Goal: Task Accomplishment & Management: Complete application form

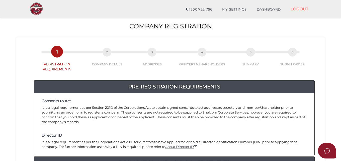
scroll to position [100, 0]
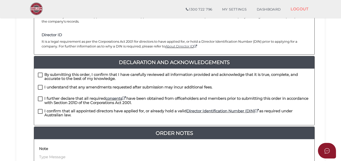
click at [40, 72] on label "By submitting this order, I confirm that I have carefully reviewed all informat…" at bounding box center [174, 75] width 273 height 6
checkbox input "true"
click at [40, 85] on label "I understand that any amendments requested after submission may incur additiona…" at bounding box center [125, 88] width 175 height 6
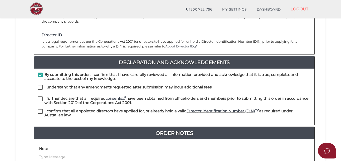
checkbox input "true"
click at [42, 96] on label "I further declare that all required consents have been obtained from officehold…" at bounding box center [174, 99] width 273 height 6
click at [40, 109] on label "I confirm that all appointed directors have applied for, or already hold a vali…" at bounding box center [174, 112] width 273 height 6
checkbox input "true"
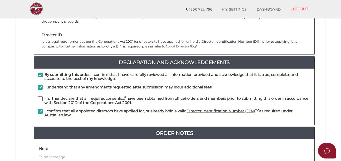
scroll to position [150, 0]
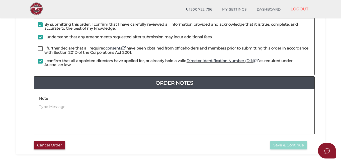
click at [41, 46] on label "I further declare that all required consents have been obtained from officehold…" at bounding box center [174, 49] width 273 height 6
checkbox input "true"
click at [295, 141] on button "Save & Continue" at bounding box center [288, 145] width 37 height 8
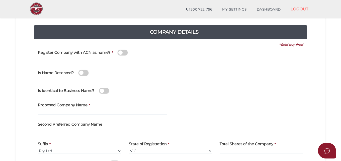
scroll to position [75, 0]
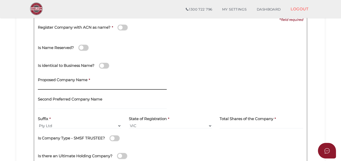
click at [93, 88] on input "text" at bounding box center [102, 87] width 129 height 6
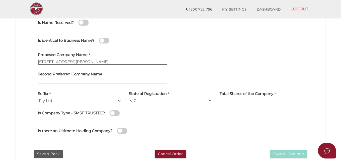
scroll to position [150, 0]
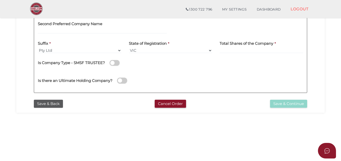
type input "23-25 Wren Road"
click at [223, 50] on input at bounding box center [261, 51] width 83 height 6
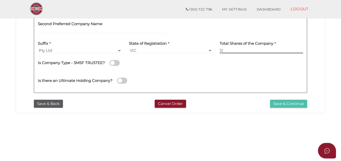
type input "12"
click at [281, 102] on button "Save & Continue" at bounding box center [288, 104] width 37 height 8
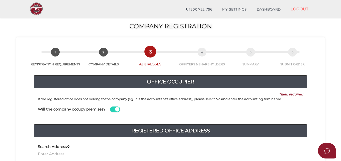
scroll to position [50, 0]
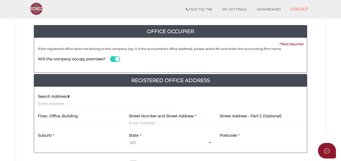
click at [116, 59] on span at bounding box center [115, 59] width 10 height 6
click at [0, 0] on input "checkbox" at bounding box center [0, 0] width 0 height 0
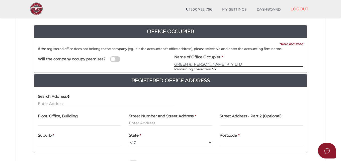
type input "GREEN & STERNFELD PTY LTD"
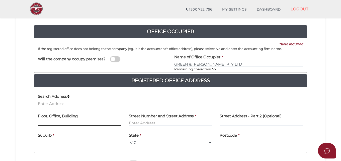
click at [66, 120] on input "text" at bounding box center [79, 123] width 83 height 6
type input "Level 1"
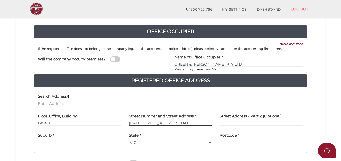
type input "1133-1145 Malvern Road"
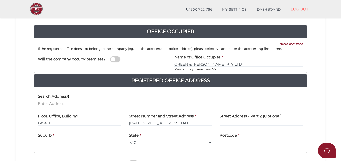
click at [45, 142] on div "Suburb *" at bounding box center [79, 137] width 83 height 16
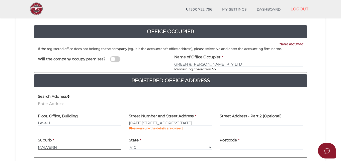
type input "MALVERN"
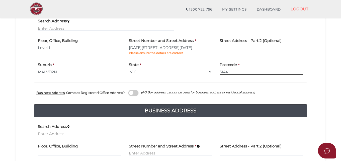
scroll to position [176, 0]
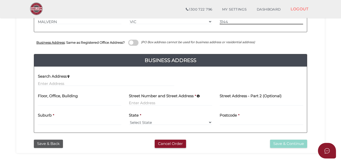
type input "3144"
click at [139, 102] on input at bounding box center [170, 103] width 83 height 6
click at [86, 102] on div "Floor, Office, Building" at bounding box center [79, 100] width 91 height 20
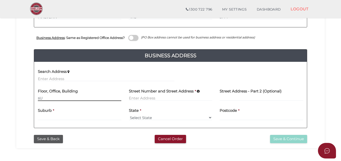
type input "s"
type input "Suite 8"
type input "115 Hawthorn Road"
click at [55, 116] on div "Suburb *" at bounding box center [79, 113] width 83 height 16
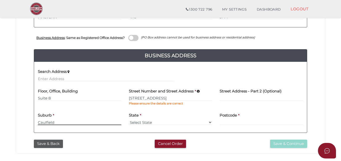
type input "Caulfield"
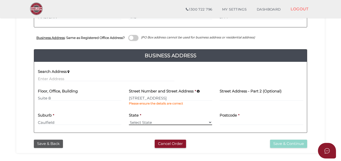
click at [206, 122] on select "Select State VIC ACT NSW NT QLD TAS WA SA" at bounding box center [170, 122] width 83 height 6
select select "VIC"
click at [129, 119] on select "Select State VIC ACT NSW NT QLD TAS WA SA" at bounding box center [170, 122] width 83 height 6
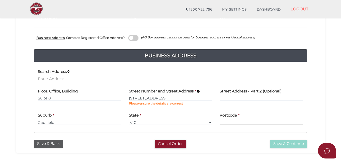
click at [232, 123] on input at bounding box center [261, 122] width 83 height 6
type input "3162"
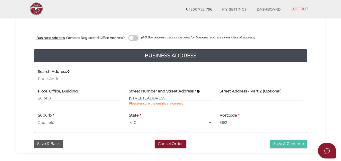
click at [281, 143] on button "Save & Continue" at bounding box center [288, 143] width 37 height 8
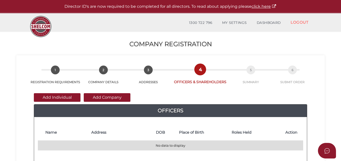
scroll to position [25, 0]
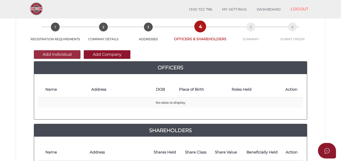
click at [74, 55] on button "Add Individual" at bounding box center [57, 54] width 47 height 9
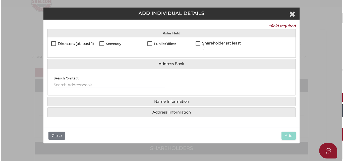
scroll to position [0, 0]
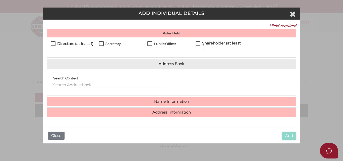
click at [54, 43] on label "Directors (at least 1)" at bounding box center [72, 45] width 43 height 6
checkbox input "true"
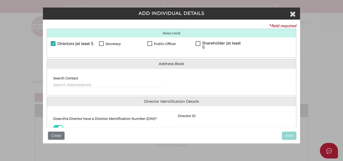
click at [99, 42] on label "Secretary" at bounding box center [110, 45] width 22 height 6
checkbox input "true"
click at [149, 44] on label "Public Officer" at bounding box center [161, 45] width 29 height 6
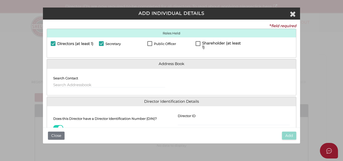
checkbox input "true"
click at [198, 44] on label "Shareholder (at least 1)" at bounding box center [219, 44] width 48 height 6
checkbox input "true"
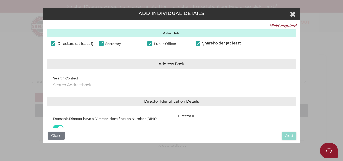
scroll to position [59, 0]
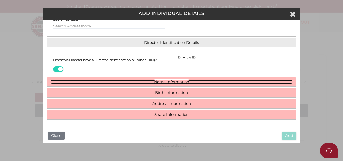
click at [160, 80] on link "Name Information" at bounding box center [171, 82] width 241 height 4
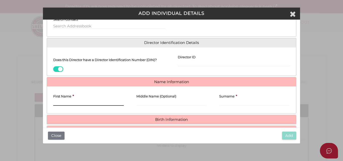
click at [99, 104] on input "First Name" at bounding box center [88, 103] width 70 height 6
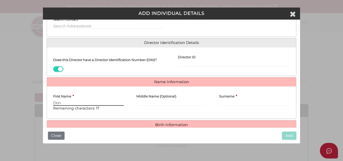
type input "Don"
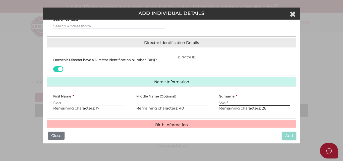
type input "Wolf"
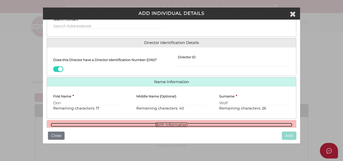
click at [166, 123] on link "Birth Information" at bounding box center [171, 125] width 241 height 4
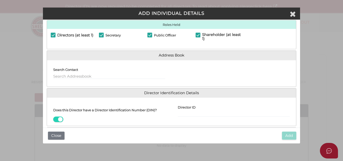
scroll to position [0, 0]
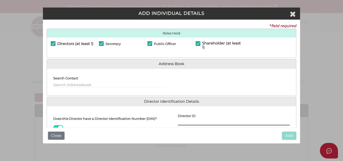
click at [188, 122] on input "Director ID" at bounding box center [234, 123] width 112 height 6
paste input "036 64875 09722"
click at [185, 121] on input "036 64875 09722" at bounding box center [234, 123] width 112 height 6
click at [211, 121] on input "0366487509722" at bounding box center [234, 123] width 112 height 6
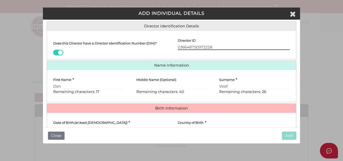
type input "036648750972228"
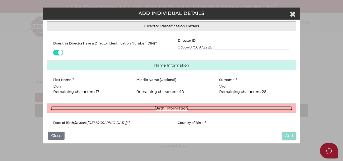
click at [169, 108] on link "Birth Information" at bounding box center [171, 108] width 241 height 4
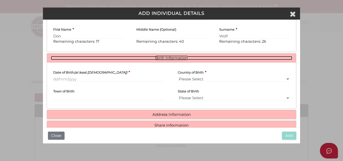
scroll to position [136, 0]
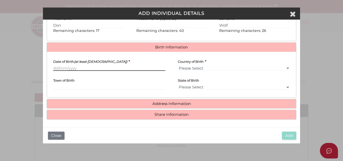
click at [65, 68] on input "Date of Birth (at least 18 years old)" at bounding box center [109, 68] width 112 height 6
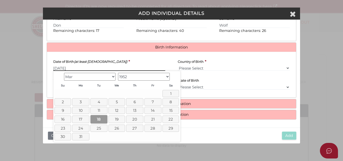
type input "18/03/1952"
click at [103, 120] on link "18" at bounding box center [98, 119] width 17 height 8
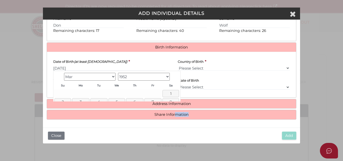
click at [103, 120] on div "* field required Roles Held Directors (at least 1) Secretary Public Officer Mem…" at bounding box center [171, 74] width 257 height 108
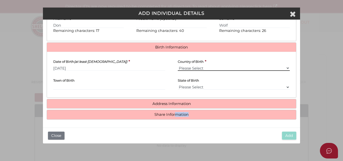
click at [285, 68] on select "Please Select v Australia Afghanistan Albania Algeria American Samoa Andorra An…" at bounding box center [234, 68] width 112 height 6
select select "Australia"
click at [178, 65] on select "Please Select v Australia Afghanistan Albania Algeria American Samoa Andorra An…" at bounding box center [234, 68] width 112 height 6
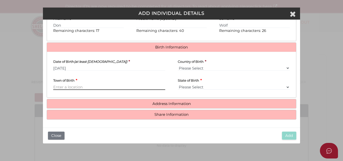
click at [114, 87] on input "Town of Birth" at bounding box center [109, 87] width 112 height 6
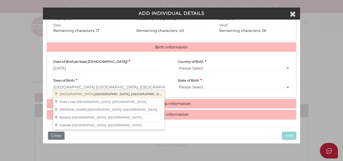
type input "Melbourne"
select select "VIC"
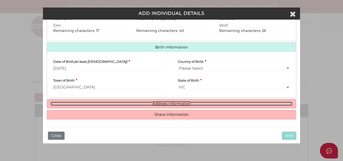
click at [157, 106] on link "Address Information" at bounding box center [171, 104] width 241 height 4
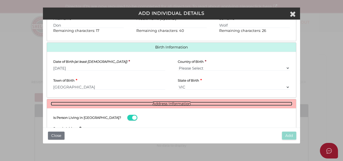
scroll to position [211, 0]
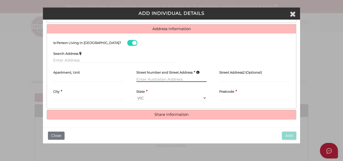
click at [157, 80] on input "text" at bounding box center [171, 79] width 70 height 6
type input "2 Sidwell Court"
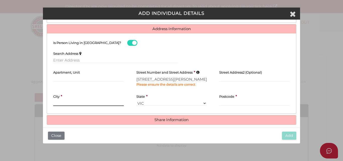
click at [89, 97] on div "City *" at bounding box center [88, 98] width 70 height 15
type input "ST KILDA EAST"
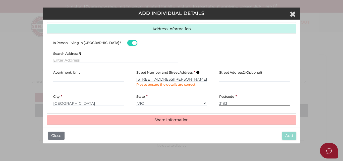
type input "3183"
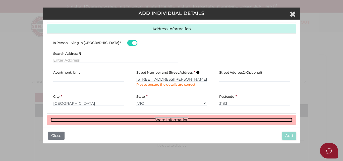
click at [153, 119] on link "Share Information" at bounding box center [171, 120] width 241 height 4
click at [174, 119] on link "Share Information" at bounding box center [171, 120] width 241 height 4
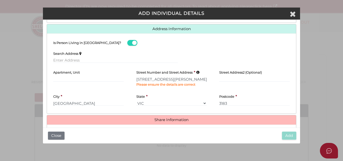
scroll to position [276, 0]
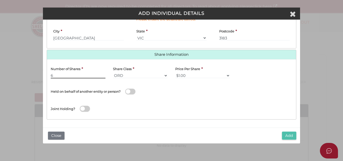
type input "6"
click at [285, 135] on button "Add" at bounding box center [289, 135] width 14 height 8
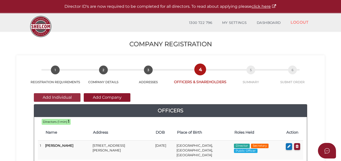
click at [69, 97] on button "Add Individual" at bounding box center [57, 97] width 47 height 9
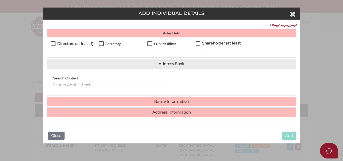
click at [53, 43] on label "Directors (at least 1)" at bounding box center [72, 45] width 43 height 6
checkbox input "true"
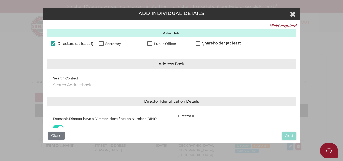
click at [102, 43] on label "Secretary" at bounding box center [110, 45] width 22 height 6
checkbox input "true"
click at [197, 44] on label "Shareholder (at least 1)" at bounding box center [219, 44] width 48 height 6
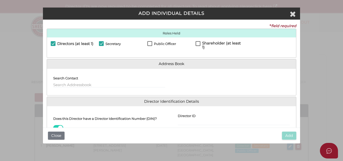
checkbox input "true"
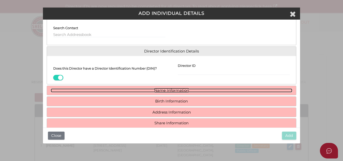
click at [167, 90] on link "Name Information" at bounding box center [171, 90] width 241 height 4
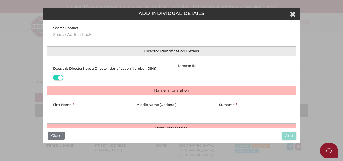
click at [97, 110] on input "First Name" at bounding box center [88, 112] width 70 height 6
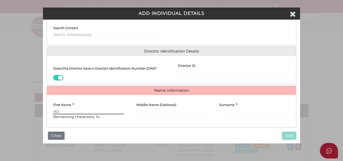
type input "d"
type input "Dovber"
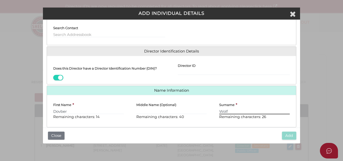
scroll to position [91, 0]
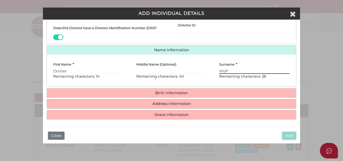
type input "Wolf"
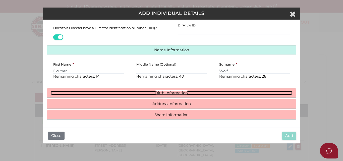
click at [169, 92] on link "Birth Information" at bounding box center [171, 93] width 241 height 4
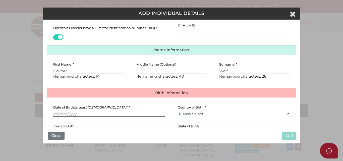
click at [83, 115] on input "Date of Birth (at least 18 years old)" at bounding box center [109, 114] width 112 height 6
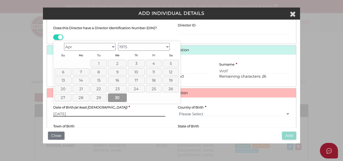
type input "30/04/1975"
click at [113, 96] on link "30" at bounding box center [117, 97] width 19 height 8
click at [113, 96] on h4 "Birth Information" at bounding box center [171, 92] width 249 height 9
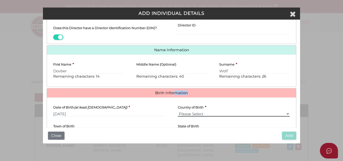
click at [189, 114] on select "Please Select v Australia Afghanistan Albania Algeria American Samoa Andorra An…" at bounding box center [234, 114] width 112 height 6
select select "Australia"
click at [178, 111] on select "Please Select v Australia Afghanistan Albania Algeria American Samoa Andorra An…" at bounding box center [234, 114] width 112 height 6
click at [120, 126] on div "Town of Birth *" at bounding box center [109, 127] width 112 height 15
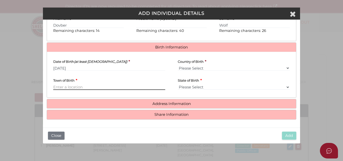
click at [117, 86] on input "Town of Birth" at bounding box center [109, 87] width 112 height 6
type input "Melbourne"
select select "VIC"
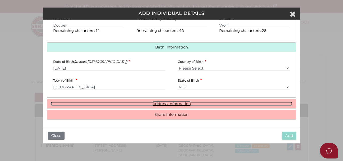
click at [169, 103] on link "Address Information" at bounding box center [171, 104] width 241 height 4
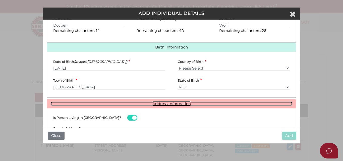
scroll to position [211, 0]
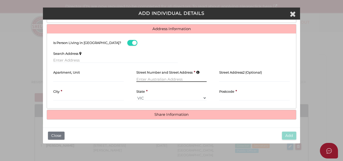
click at [141, 80] on input "text" at bounding box center [171, 79] width 70 height 6
type input "11 Bickhams Court"
click at [96, 96] on div "City *" at bounding box center [88, 93] width 70 height 15
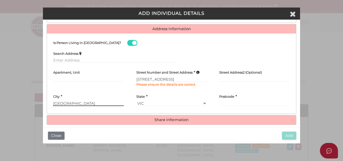
type input "ST KILDA EAST"
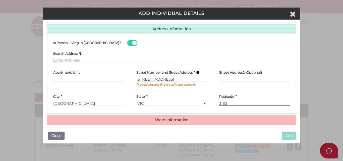
type input "3183"
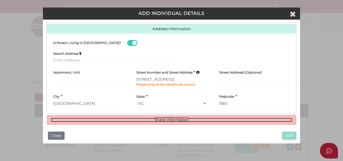
click at [161, 119] on link "Share Information" at bounding box center [171, 120] width 241 height 4
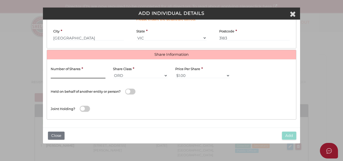
click at [79, 75] on input "text" at bounding box center [78, 76] width 55 height 6
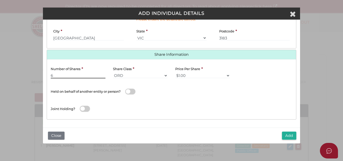
type input "6"
click at [154, 100] on div "Joint Holding?" at bounding box center [171, 107] width 249 height 16
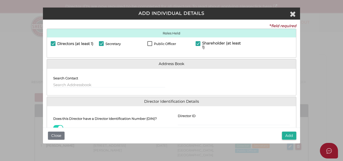
scroll to position [50, 0]
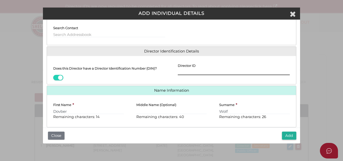
click at [179, 73] on input "Director ID" at bounding box center [234, 72] width 112 height 6
paste input "036 05381 80069"
click at [206, 70] on input "0360538180069" at bounding box center [234, 72] width 112 height 6
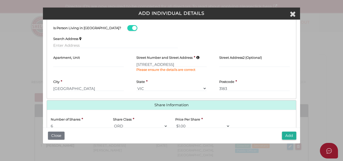
scroll to position [276, 0]
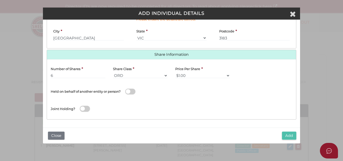
type input "036053818006968"
click at [287, 133] on button "Add" at bounding box center [289, 135] width 14 height 8
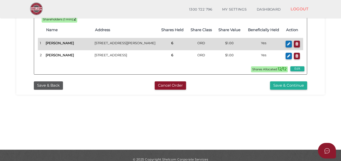
scroll to position [184, 0]
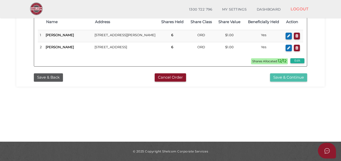
click at [286, 73] on button "Save & Continue" at bounding box center [288, 77] width 37 height 8
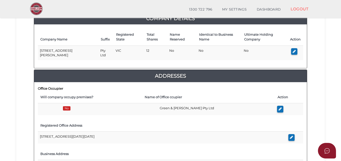
scroll to position [50, 0]
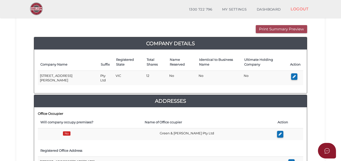
click at [269, 28] on button "Print Summary Preview" at bounding box center [281, 29] width 51 height 8
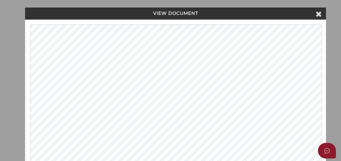
scroll to position [0, 0]
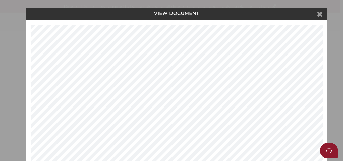
click at [319, 14] on icon at bounding box center [319, 14] width 6 height 8
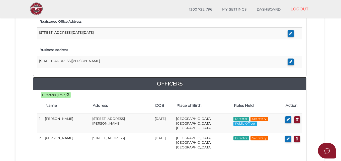
scroll to position [304, 0]
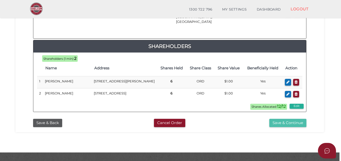
click at [272, 119] on button "Save & Continue" at bounding box center [287, 123] width 37 height 8
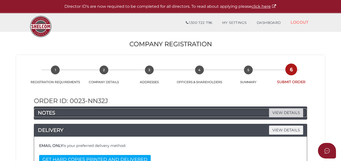
click at [291, 114] on span "VIEW DETAILS" at bounding box center [286, 112] width 34 height 9
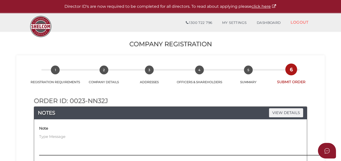
click at [68, 134] on textarea at bounding box center [208, 145] width 338 height 22
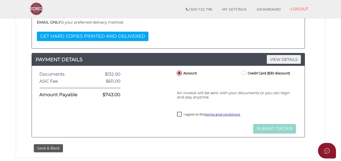
scroll to position [176, 0]
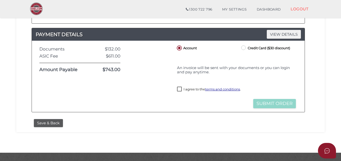
type textarea "Please note: There will be a Unit Trust that this company will act as trustee f…"
click at [244, 47] on label "Credit Card ($30 discount)" at bounding box center [265, 47] width 50 height 6
radio input "true"
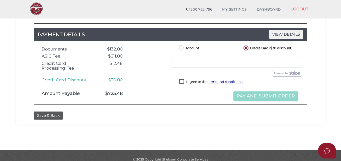
click at [191, 64] on div at bounding box center [237, 62] width 130 height 11
click at [183, 85] on label "I agree to the terms and conditions ." at bounding box center [211, 82] width 64 height 6
checkbox input "true"
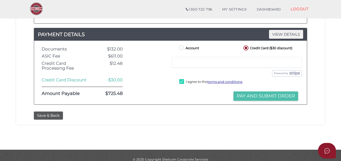
click at [256, 101] on button "Pay and Submit Order" at bounding box center [265, 95] width 65 height 9
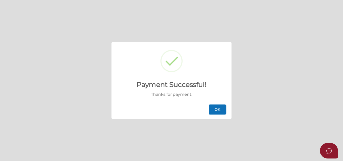
click at [219, 108] on button "OK" at bounding box center [217, 109] width 18 height 10
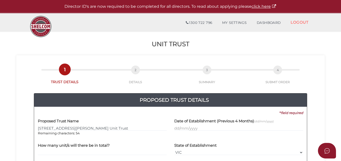
scroll to position [25, 0]
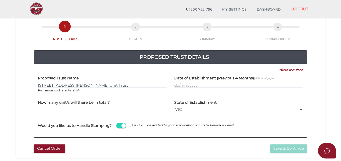
type input "[STREET_ADDRESS][PERSON_NAME] Unit Trust"
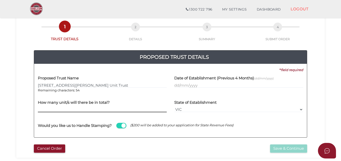
click at [73, 108] on input "text" at bounding box center [102, 110] width 129 height 6
type input "100"
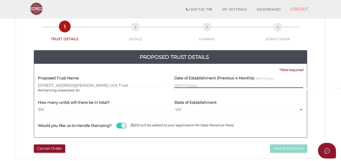
click at [176, 84] on input "text" at bounding box center [238, 85] width 129 height 6
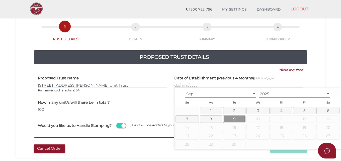
click at [234, 118] on link "9" at bounding box center [234, 118] width 22 height 7
type input "[DATE]"
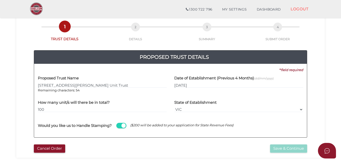
click at [234, 118] on div "Would you like us to Handle Stamping? ($200 will be added to your application f…" at bounding box center [170, 123] width 265 height 14
click at [123, 125] on span at bounding box center [121, 126] width 10 height 6
click at [0, 0] on input "checkbox" at bounding box center [0, 0] width 0 height 0
click at [278, 147] on button "Save & Continue" at bounding box center [288, 148] width 37 height 8
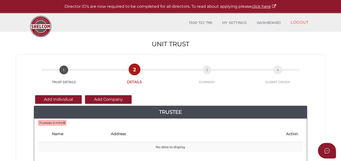
scroll to position [75, 0]
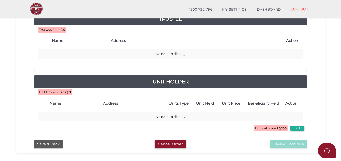
click at [77, 46] on th "Name" at bounding box center [78, 41] width 59 height 16
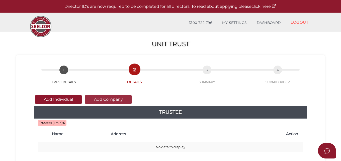
click at [105, 100] on button "Add Company" at bounding box center [108, 99] width 47 height 9
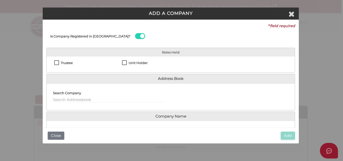
click at [54, 63] on label "Trustee" at bounding box center [63, 64] width 19 height 6
checkbox input "true"
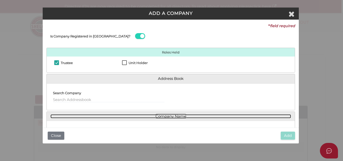
click at [154, 117] on link "Company Name" at bounding box center [170, 116] width 240 height 4
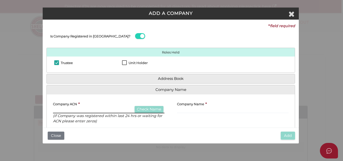
click at [98, 111] on input "text" at bounding box center [108, 111] width 111 height 6
type input "000000000"
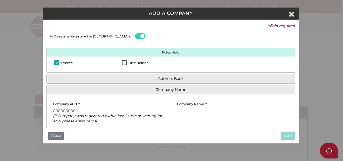
click at [186, 110] on input "text" at bounding box center [232, 111] width 111 height 6
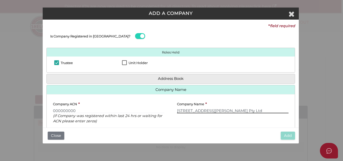
scroll to position [34, 0]
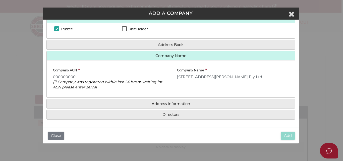
type input "[STREET_ADDRESS][PERSON_NAME] Pty Ltd"
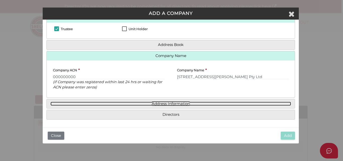
click at [178, 104] on link "Address Information" at bounding box center [170, 104] width 240 height 4
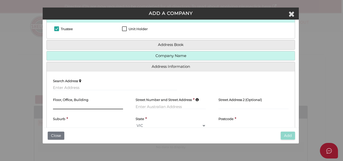
click at [92, 109] on input "text" at bounding box center [88, 107] width 70 height 6
type input "Level 1"
type input "[DATE][STREET_ADDRESS][DATE]"
click at [64, 125] on div "Suburb *" at bounding box center [88, 120] width 70 height 15
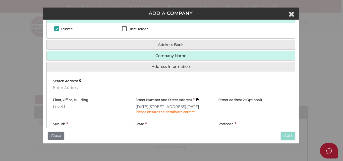
scroll to position [66, 0]
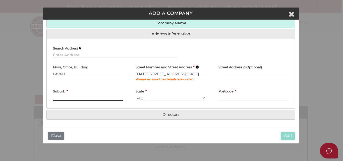
click at [70, 96] on input "text" at bounding box center [88, 98] width 70 height 6
type input "MALVENR"
click at [234, 98] on input "text" at bounding box center [253, 98] width 70 height 6
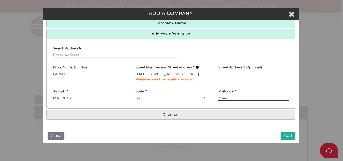
type input "3144"
click at [71, 97] on input "MALVENR" at bounding box center [88, 98] width 70 height 6
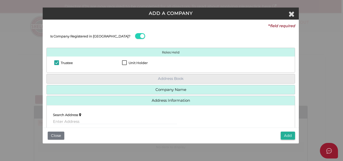
type input "MALVERN"
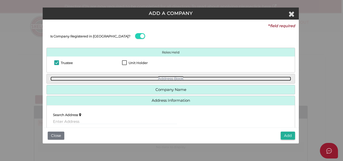
click at [164, 79] on link "Address Book" at bounding box center [170, 78] width 240 height 4
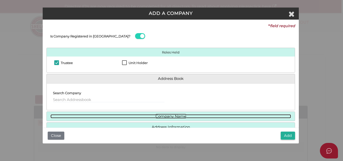
click at [168, 115] on link "Company Name" at bounding box center [170, 116] width 240 height 4
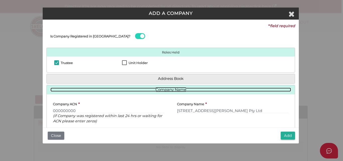
scroll to position [25, 0]
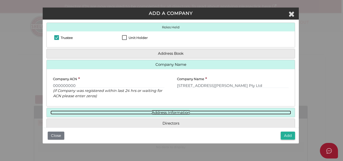
click at [170, 112] on link "Address Information" at bounding box center [170, 112] width 240 height 4
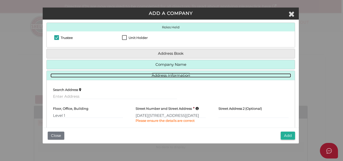
scroll to position [66, 0]
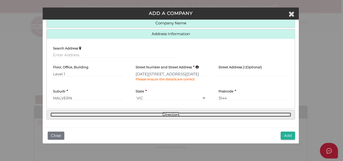
click at [165, 114] on link "Directors" at bounding box center [170, 114] width 240 height 4
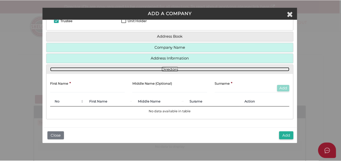
scroll to position [42, 0]
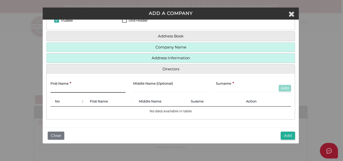
click at [91, 89] on input "text" at bounding box center [87, 90] width 75 height 6
type input "DON"
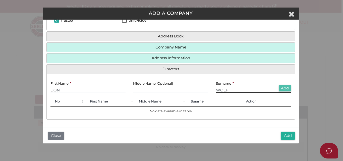
type input "WOLF"
click at [283, 88] on button "Add" at bounding box center [284, 88] width 12 height 7
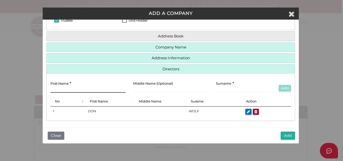
click at [76, 91] on input "text" at bounding box center [87, 90] width 75 height 6
type input "DOVBER"
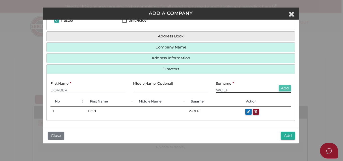
type input "WOLF"
click at [281, 89] on button "Add" at bounding box center [284, 88] width 12 height 7
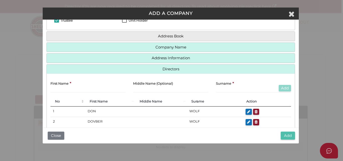
click at [289, 135] on button "Add" at bounding box center [287, 135] width 14 height 8
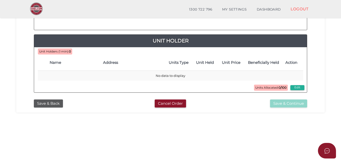
scroll to position [100, 0]
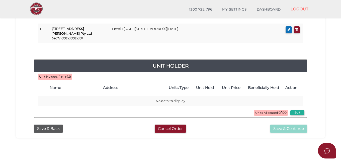
click at [90, 87] on th "Name" at bounding box center [73, 88] width 53 height 16
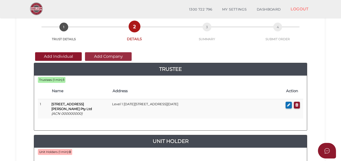
click at [110, 55] on button "Add Company" at bounding box center [108, 56] width 47 height 9
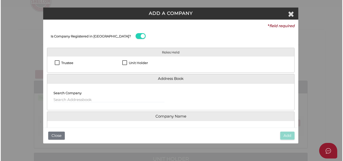
scroll to position [0, 0]
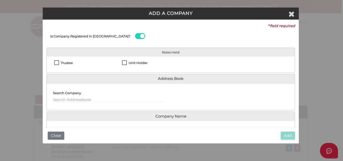
click at [126, 62] on label "Unit Holder" at bounding box center [135, 64] width 26 height 6
checkbox input "true"
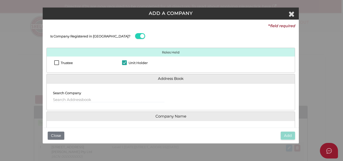
scroll to position [50, 0]
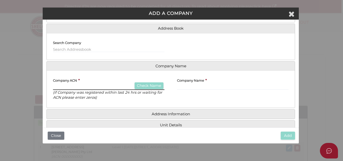
click at [105, 87] on input "text" at bounding box center [108, 87] width 111 height 6
type input "105157346"
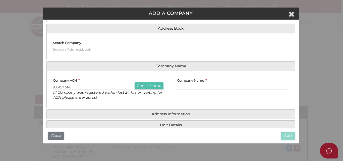
click at [155, 83] on button "Check Name" at bounding box center [148, 85] width 29 height 7
type input "WOLF GEDDES PTY. LTD."
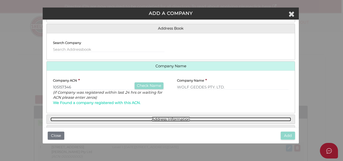
click at [171, 119] on link "Address Information" at bounding box center [170, 119] width 240 height 4
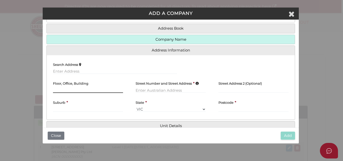
click at [82, 88] on input "text" at bounding box center [88, 90] width 70 height 6
type input "s"
type input "Suite 8"
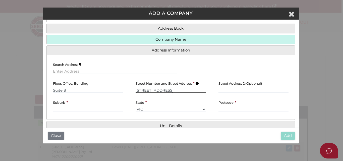
type input "[STREET_ADDRESS]"
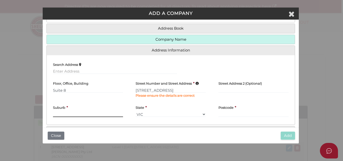
click at [59, 110] on div "Suburb *" at bounding box center [88, 109] width 70 height 15
type input "CAULFIELD"
click at [229, 115] on input "text" at bounding box center [253, 114] width 70 height 6
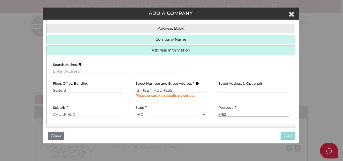
type input "3162"
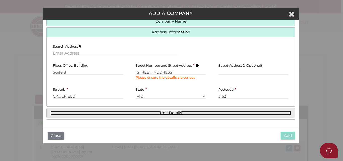
click at [182, 113] on link "Unit Details" at bounding box center [170, 113] width 240 height 4
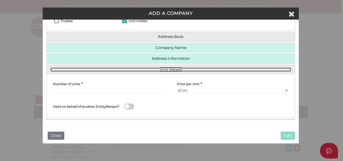
scroll to position [42, 0]
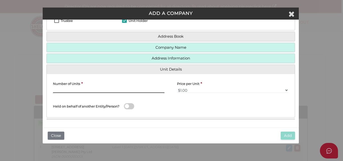
click at [100, 91] on input "text" at bounding box center [108, 90] width 111 height 6
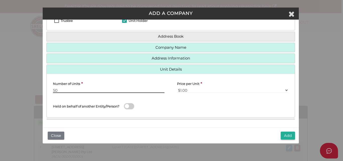
type input "50"
click at [127, 107] on span at bounding box center [129, 106] width 10 height 6
click at [0, 0] on input "checkbox" at bounding box center [0, 0] width 0 height 0
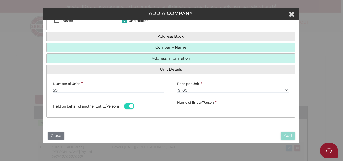
scroll to position [0, 0]
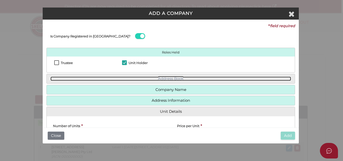
click at [94, 78] on link "Address Book" at bounding box center [170, 78] width 240 height 4
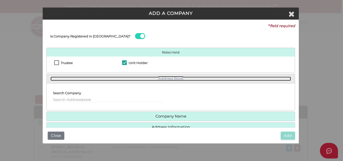
scroll to position [25, 0]
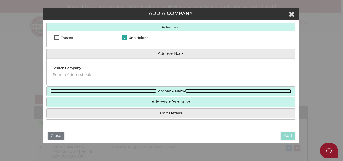
click at [139, 91] on link "Company Name" at bounding box center [170, 91] width 240 height 4
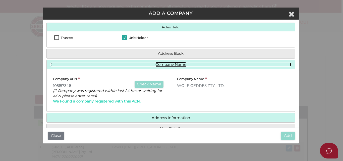
scroll to position [41, 0]
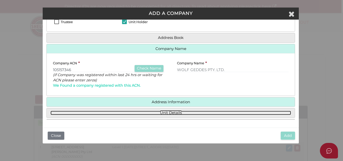
click at [179, 112] on link "Unit Details" at bounding box center [170, 113] width 240 height 4
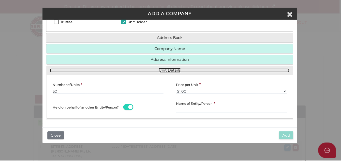
scroll to position [42, 0]
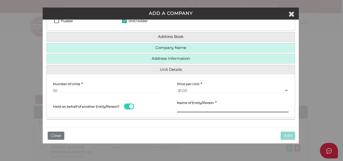
click at [192, 109] on input "text" at bounding box center [232, 110] width 111 height 6
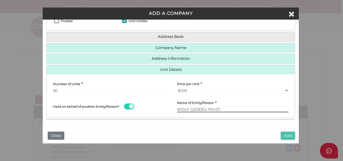
type input "WOLF GEDDES TRUST"
click at [285, 134] on button "Add" at bounding box center [287, 135] width 14 height 8
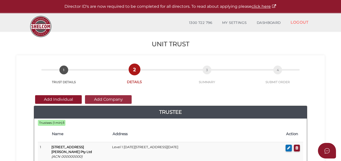
click at [99, 98] on button "Add Company" at bounding box center [108, 99] width 47 height 9
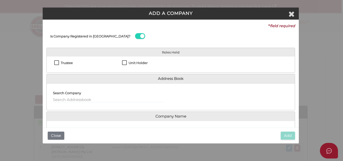
click at [122, 62] on label "Unit Holder" at bounding box center [135, 64] width 26 height 6
checkbox input "true"
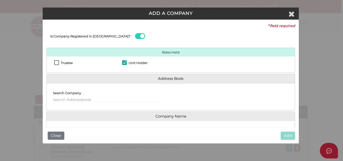
scroll to position [75, 0]
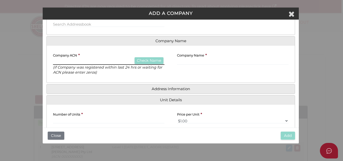
click at [103, 60] on input "text" at bounding box center [108, 62] width 111 height 6
type input "143251361"
click at [158, 60] on button "Check Name" at bounding box center [148, 60] width 29 height 7
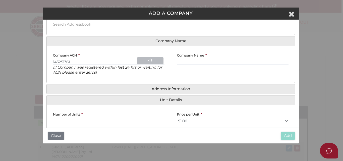
type input "WOLFSON INVESTMENTS PTY. LTD."
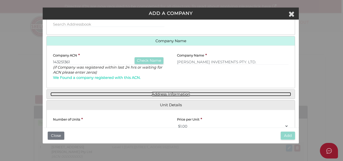
click at [164, 93] on link "Address Information" at bounding box center [170, 94] width 240 height 4
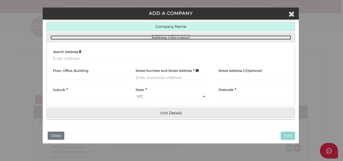
scroll to position [63, 0]
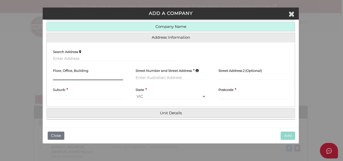
click at [99, 77] on input "text" at bounding box center [88, 77] width 70 height 6
type input "s"
type input "Suite 8"
type input "[STREET_ADDRESS]"
click at [69, 94] on div "Suburb *" at bounding box center [88, 91] width 70 height 15
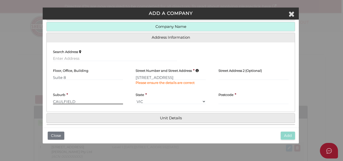
type input "CAULFIELD"
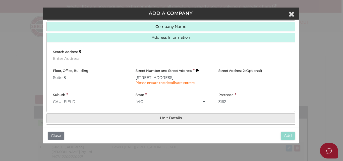
type input "3162"
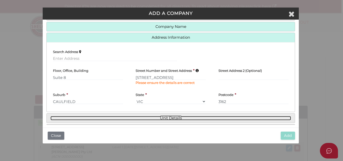
click at [160, 116] on link "Unit Details" at bounding box center [170, 118] width 240 height 4
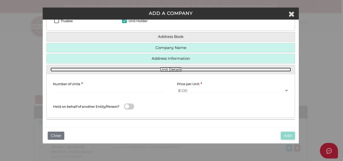
scroll to position [42, 0]
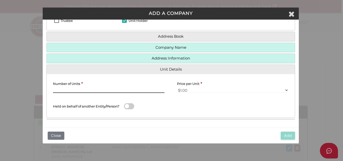
click at [114, 90] on input "text" at bounding box center [108, 90] width 111 height 6
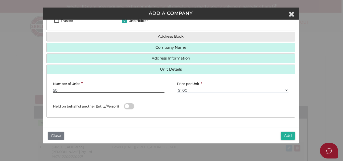
type input "50"
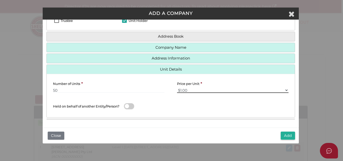
scroll to position [42, 0]
click at [126, 105] on span at bounding box center [129, 106] width 10 height 6
click at [0, 0] on input "checkbox" at bounding box center [0, 0] width 0 height 0
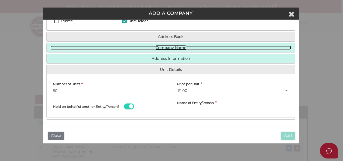
click at [168, 46] on link "Company Name" at bounding box center [170, 48] width 240 height 4
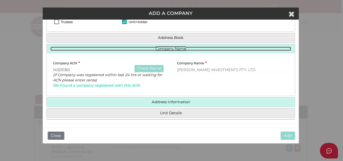
scroll to position [41, 0]
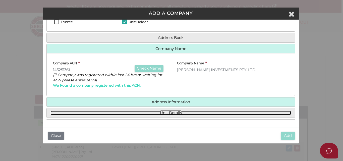
click at [163, 112] on link "Unit Details" at bounding box center [170, 113] width 240 height 4
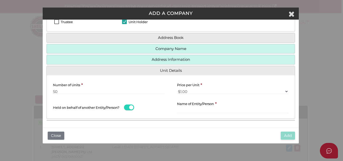
click at [176, 106] on div "Name of Entity/Person *" at bounding box center [233, 106] width 124 height 17
click at [179, 109] on input "text" at bounding box center [232, 111] width 111 height 6
type input "d"
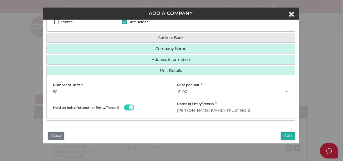
type input "DOVBER WOLF FAMILY TRUST NO. 2"
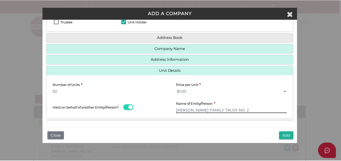
scroll to position [42, 0]
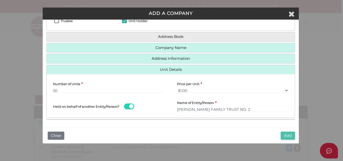
click at [284, 134] on button "Add" at bounding box center [287, 135] width 14 height 8
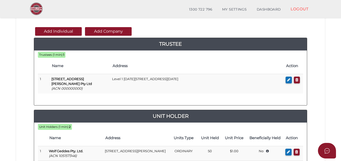
scroll to position [25, 0]
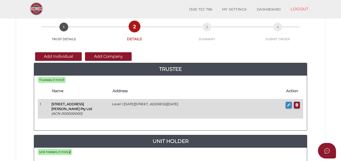
click at [288, 104] on icon "button" at bounding box center [288, 105] width 3 height 4
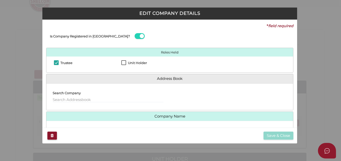
checkbox input "true"
type input "000000000"
type input "[STREET_ADDRESS][PERSON_NAME] Pty Ltd"
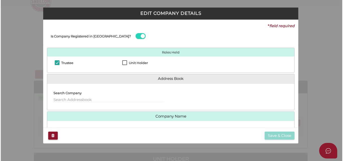
scroll to position [0, 0]
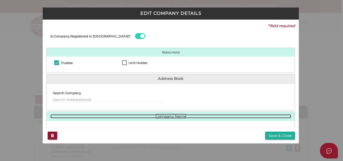
click at [178, 118] on link "Company Name" at bounding box center [170, 116] width 240 height 4
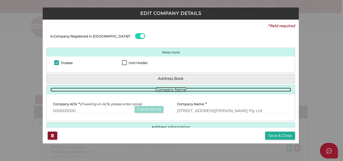
scroll to position [23, 0]
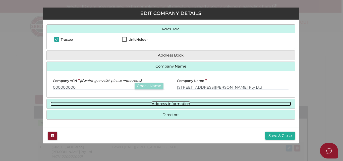
click at [180, 104] on link "Address Information" at bounding box center [170, 104] width 240 height 4
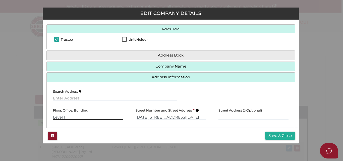
click at [71, 118] on input "Level 1" at bounding box center [88, 117] width 70 height 6
type input "L"
click at [178, 116] on input "1133-1145 Malvern Road" at bounding box center [170, 117] width 70 height 6
type input "1"
type input "s"
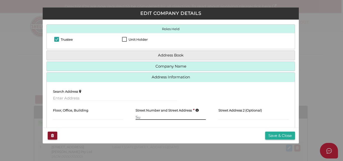
type input "S"
type input "115 Hawthorn Road"
click at [85, 117] on input "text" at bounding box center [88, 117] width 70 height 6
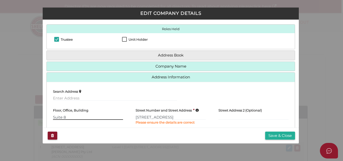
scroll to position [66, 0]
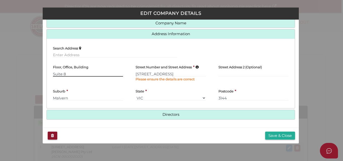
type input "Suite 8"
click at [93, 98] on input "Malvern" at bounding box center [88, 98] width 70 height 6
type input "M"
type input "CAULFIELD"
click at [227, 98] on input "3144" at bounding box center [253, 98] width 70 height 6
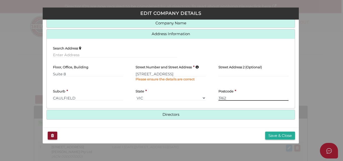
type input "3162"
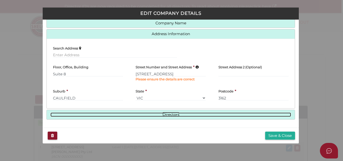
click at [171, 114] on link "Directors" at bounding box center [170, 114] width 240 height 4
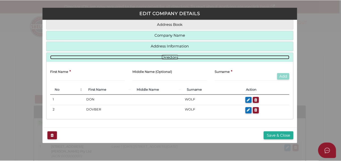
scroll to position [54, 0]
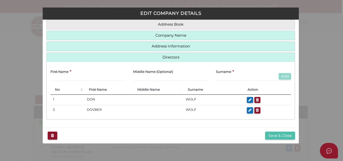
click at [269, 134] on button "Save & Close" at bounding box center [280, 135] width 30 height 8
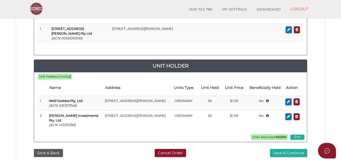
scroll to position [125, 0]
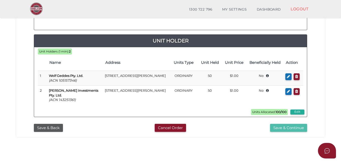
click at [278, 124] on button "Save & Continue" at bounding box center [288, 128] width 37 height 8
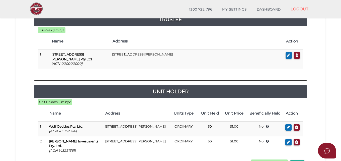
scroll to position [176, 0]
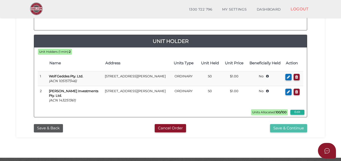
click at [286, 124] on button "Save & Continue" at bounding box center [288, 128] width 37 height 8
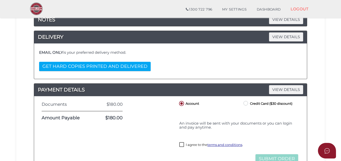
scroll to position [125, 0]
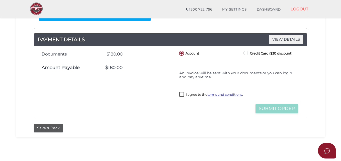
click at [246, 54] on label "Credit Card ($30 discount)" at bounding box center [267, 53] width 50 height 6
radio input "true"
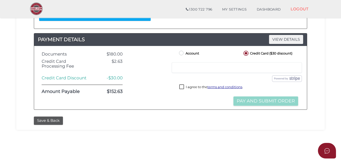
click at [206, 73] on div at bounding box center [237, 67] width 130 height 11
click at [183, 91] on label "I agree to the terms and conditions ." at bounding box center [211, 87] width 64 height 6
checkbox input "true"
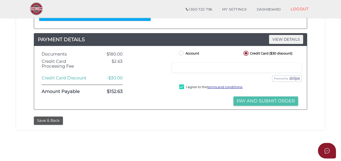
click at [265, 106] on button "Pay and Submit Order" at bounding box center [265, 100] width 65 height 9
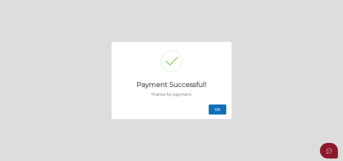
click at [217, 110] on button "OK" at bounding box center [217, 109] width 18 height 10
